Goal: Transaction & Acquisition: Purchase product/service

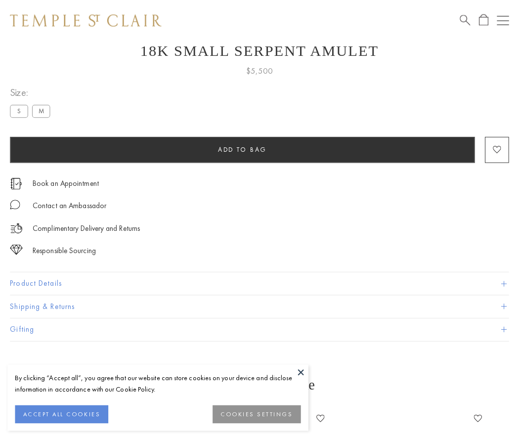
scroll to position [40, 0]
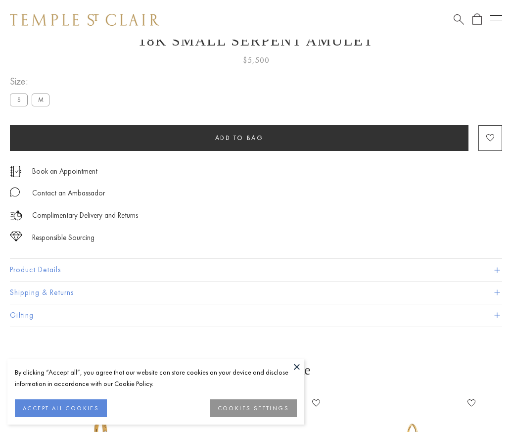
click at [239, 138] on span "Add to bag" at bounding box center [239, 138] width 48 height 8
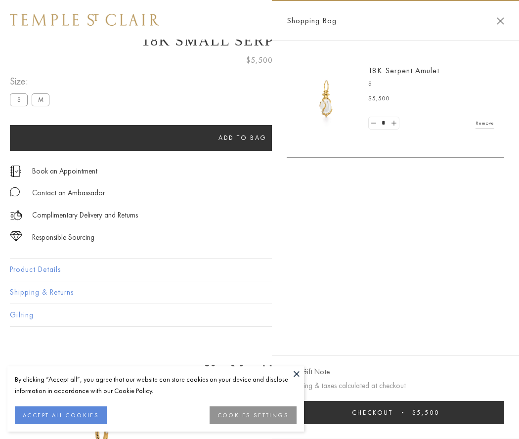
click at [396, 413] on button "Checkout $5,500" at bounding box center [396, 412] width 218 height 23
